Goal: Task Accomplishment & Management: Use online tool/utility

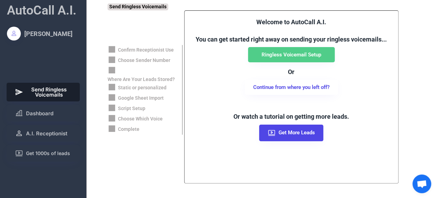
scroll to position [227, 0]
click at [55, 116] on button "Dashboard" at bounding box center [43, 113] width 73 height 17
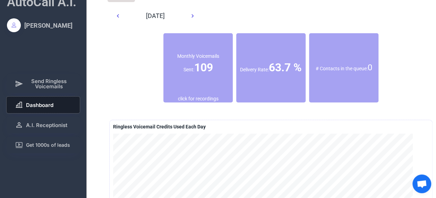
scroll to position [8, 0]
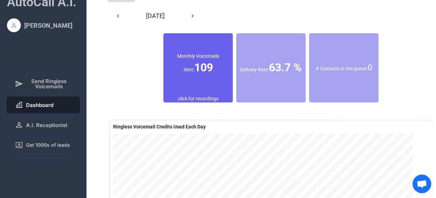
click at [198, 77] on div "Monthly Voicemails Sent: 109" at bounding box center [197, 64] width 69 height 62
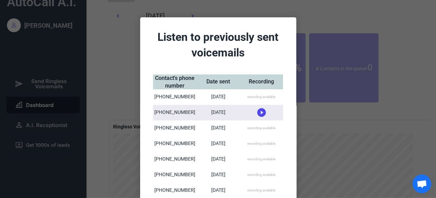
scroll to position [0, 0]
click at [357, 142] on div at bounding box center [218, 99] width 436 height 198
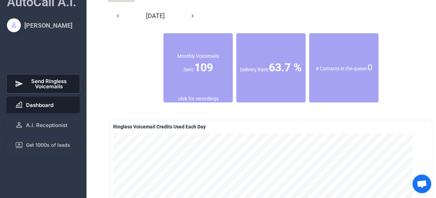
click at [56, 89] on span "Send Ringless Voicemails" at bounding box center [49, 84] width 46 height 10
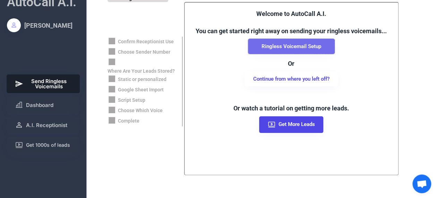
click at [302, 47] on button "Ringless Voicemail Setup" at bounding box center [291, 46] width 87 height 15
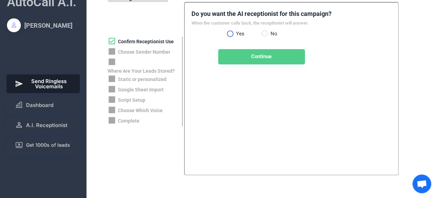
click at [234, 34] on label "Yes" at bounding box center [248, 33] width 28 height 5
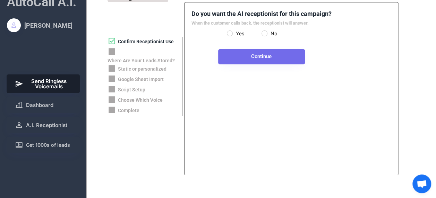
click at [272, 53] on button "Continue" at bounding box center [261, 56] width 87 height 15
select select "**********"
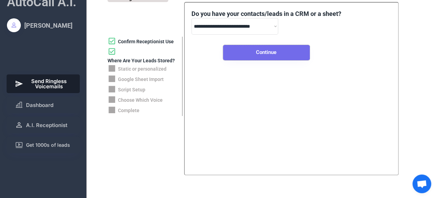
click at [272, 53] on button "Continue" at bounding box center [266, 52] width 87 height 15
select select "*****"
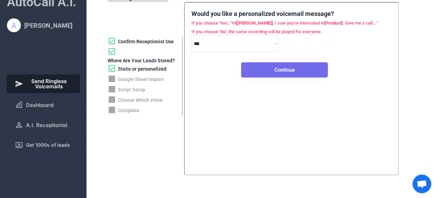
click at [268, 69] on button "Continue" at bounding box center [284, 69] width 87 height 15
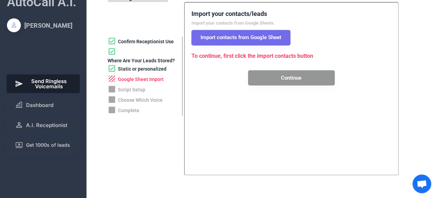
click at [243, 35] on button "Import contacts from Google Sheet" at bounding box center [240, 37] width 99 height 15
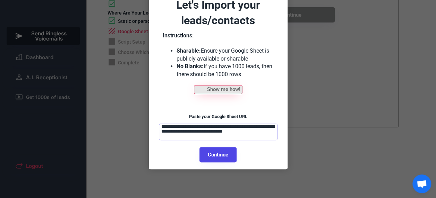
scroll to position [57, 0]
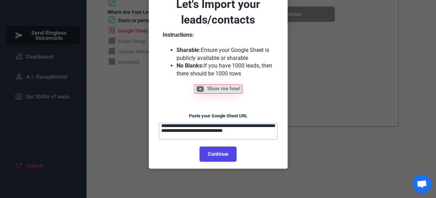
click at [219, 153] on button "Continue" at bounding box center [217, 154] width 37 height 15
select select "******"
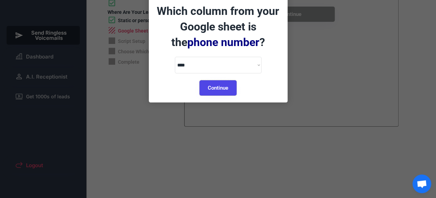
click at [220, 90] on button "Continue" at bounding box center [217, 87] width 37 height 15
select select "*********"
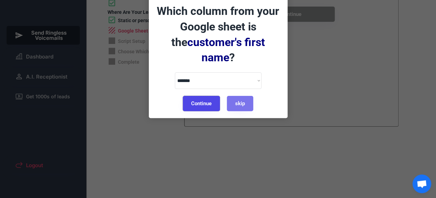
click at [202, 96] on button "Continue" at bounding box center [201, 103] width 37 height 15
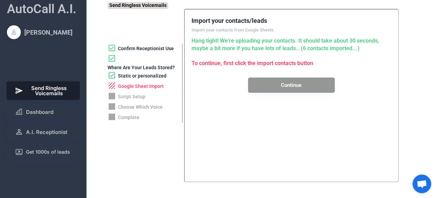
scroll to position [0, 0]
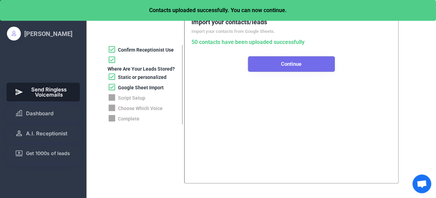
click at [295, 69] on button "Continue" at bounding box center [291, 64] width 87 height 15
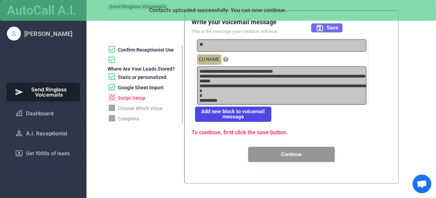
click at [324, 27] on button "Save" at bounding box center [326, 28] width 31 height 9
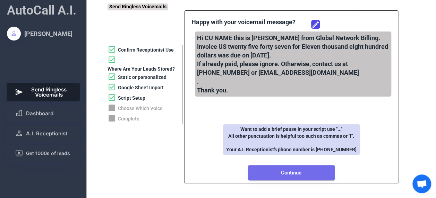
click at [302, 174] on button "Continue" at bounding box center [291, 172] width 87 height 15
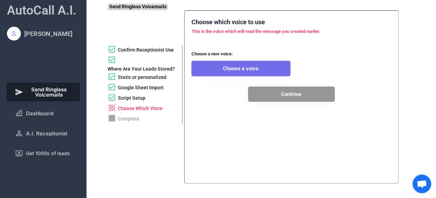
click at [250, 66] on button "Choose a voice" at bounding box center [240, 68] width 99 height 15
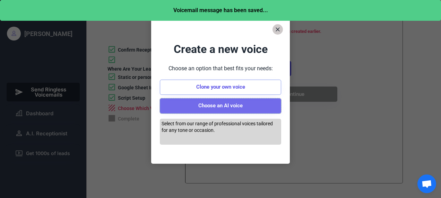
click at [231, 105] on button "Choose an AI voice" at bounding box center [220, 105] width 121 height 15
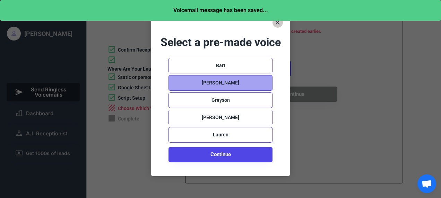
click at [223, 81] on div "Mason" at bounding box center [220, 83] width 37 height 7
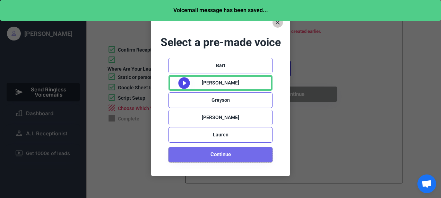
click at [223, 152] on button "Continue" at bounding box center [220, 154] width 104 height 15
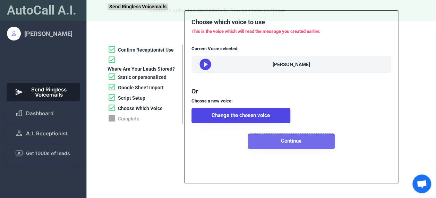
click at [287, 149] on button "Continue" at bounding box center [291, 141] width 87 height 15
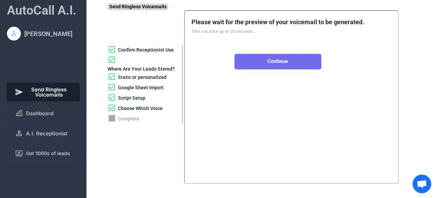
click at [284, 63] on button "Continue" at bounding box center [277, 61] width 87 height 15
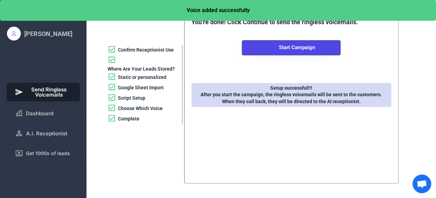
click at [150, 110] on div "Choose Which Voice" at bounding box center [140, 108] width 45 height 7
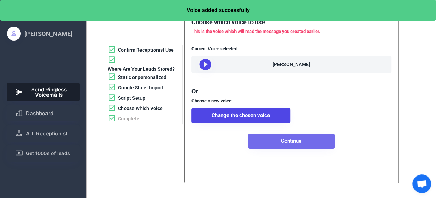
click at [285, 149] on button "Continue" at bounding box center [291, 141] width 87 height 15
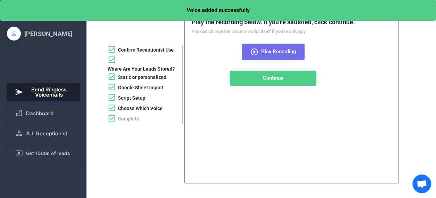
click at [255, 51] on icon at bounding box center [254, 52] width 8 height 8
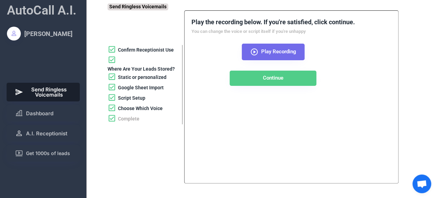
click at [250, 50] on icon at bounding box center [254, 52] width 8 height 8
click at [251, 50] on icon at bounding box center [254, 52] width 8 height 8
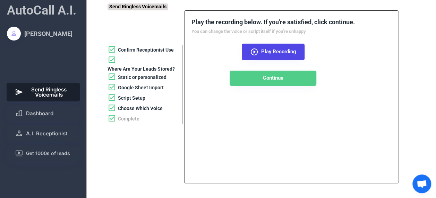
click at [150, 113] on div "Choose Which Voice" at bounding box center [144, 109] width 75 height 10
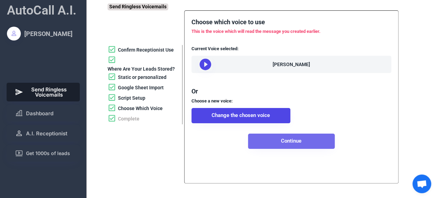
click at [286, 149] on button "Continue" at bounding box center [291, 141] width 87 height 15
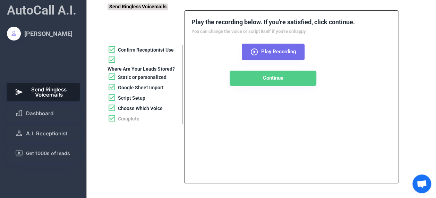
click at [253, 49] on use at bounding box center [254, 52] width 7 height 7
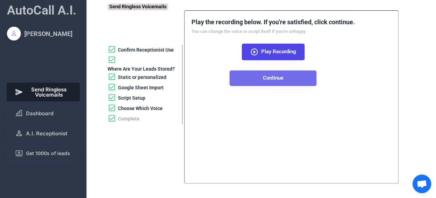
click at [280, 78] on button "Continue" at bounding box center [272, 78] width 87 height 15
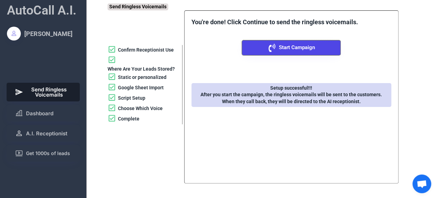
click at [296, 52] on button "Start Campaign" at bounding box center [291, 47] width 99 height 15
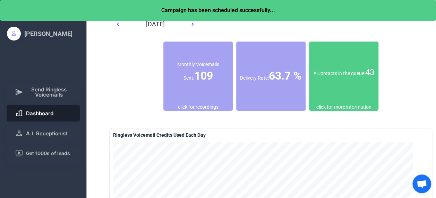
click at [365, 77] on font "43" at bounding box center [369, 73] width 9 height 10
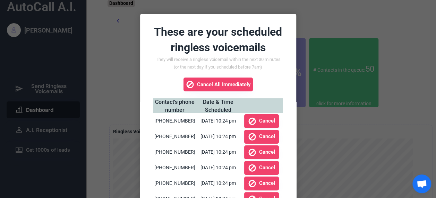
click at [338, 114] on div at bounding box center [218, 99] width 436 height 198
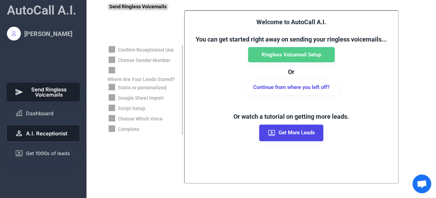
scroll to position [227, 0]
click at [44, 128] on button "A.I. Receptionist" at bounding box center [43, 133] width 73 height 17
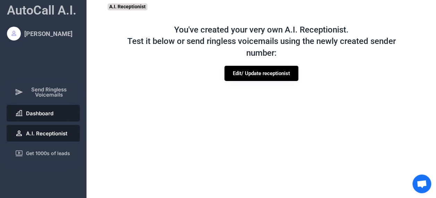
click at [44, 111] on span "Dashboard" at bounding box center [39, 113] width 27 height 5
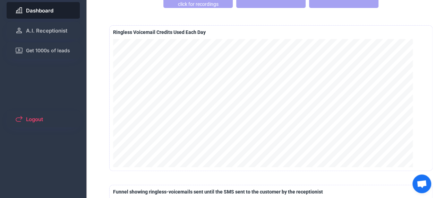
scroll to position [100, 0]
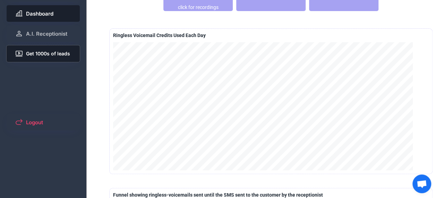
click at [53, 51] on span "Get 1000s of leads" at bounding box center [48, 53] width 44 height 5
